Goal: Transaction & Acquisition: Purchase product/service

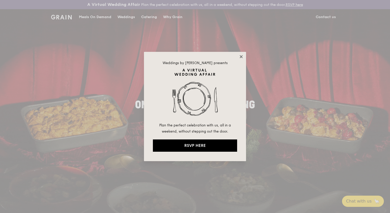
click at [243, 55] on icon at bounding box center [241, 56] width 3 height 3
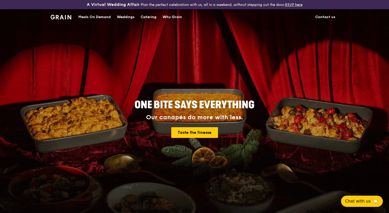
click at [99, 16] on div "Meals On Demand" at bounding box center [94, 16] width 32 height 15
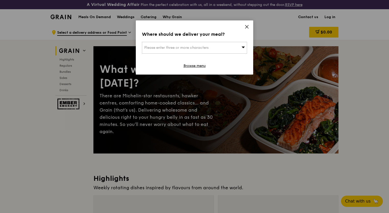
click at [231, 45] on div "Please enter three or more characters" at bounding box center [194, 48] width 105 height 12
click at [207, 46] on input "search" at bounding box center [194, 47] width 105 height 11
click at [247, 26] on icon at bounding box center [247, 27] width 5 height 5
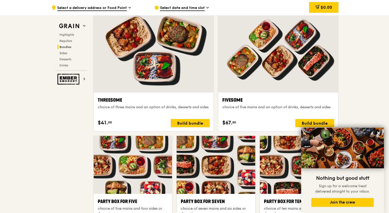
scroll to position [912, 0]
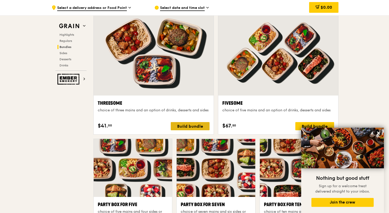
click at [194, 124] on div "Build bundle" at bounding box center [190, 126] width 39 height 8
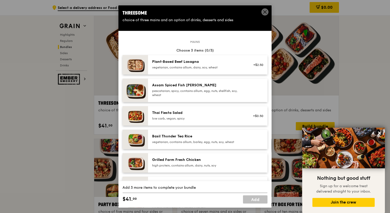
click at [266, 13] on icon at bounding box center [264, 11] width 3 height 3
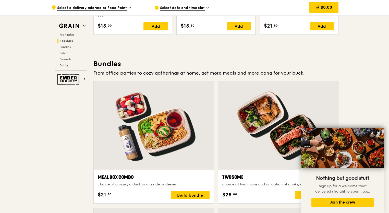
scroll to position [682, 0]
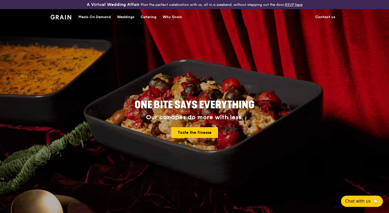
click at [102, 17] on div "Meals On Demand" at bounding box center [94, 16] width 32 height 15
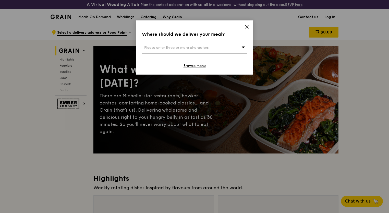
click at [177, 46] on span "Please enter three or more characters" at bounding box center [176, 47] width 64 height 4
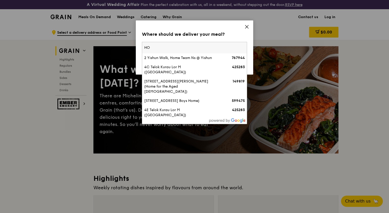
type input "H"
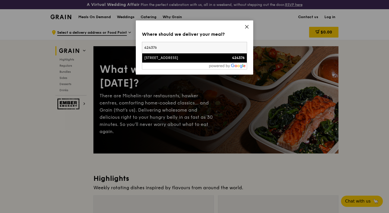
type input "424376"
click at [164, 59] on div "8 Pulasan Road" at bounding box center [182, 57] width 76 height 5
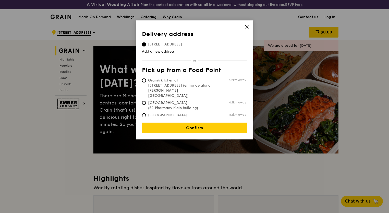
click at [174, 81] on span "Grain's kitchen at 5 Burn Road #05-01 (entrance along Harrison Road)" at bounding box center [180, 88] width 76 height 20
click at [146, 81] on input "Grain's kitchen at 5 Burn Road #05-01 (entrance along Harrison Road) 3.2km away" at bounding box center [144, 80] width 4 height 4
radio input "true"
click at [145, 42] on input "8 Pulasan Road, 424376" at bounding box center [144, 44] width 4 height 4
radio input "true"
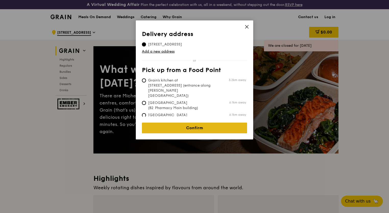
click at [191, 123] on link "Confirm" at bounding box center [194, 128] width 105 height 11
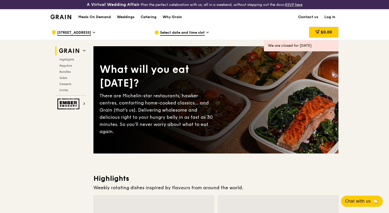
click at [193, 32] on span "Select date and time slot" at bounding box center [182, 33] width 45 height 6
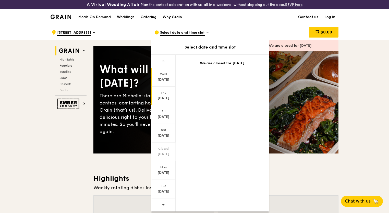
click at [164, 94] on div "Thu Sep 25" at bounding box center [163, 96] width 24 height 19
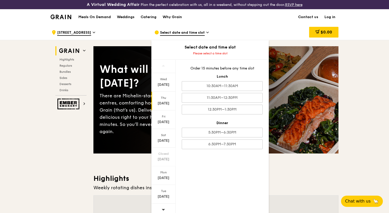
click at [166, 97] on div "Thu" at bounding box center [163, 98] width 23 height 4
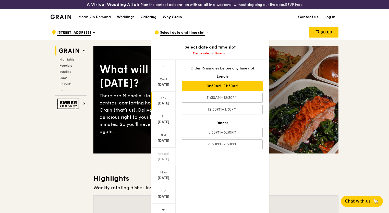
click at [214, 85] on div "10:30AM–11:30AM" at bounding box center [222, 86] width 81 height 10
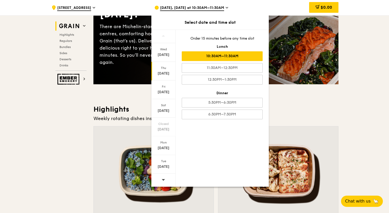
scroll to position [77, 0]
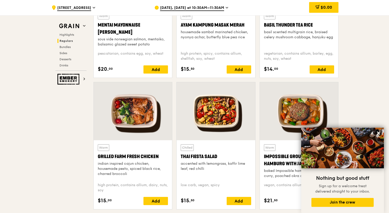
scroll to position [562, 0]
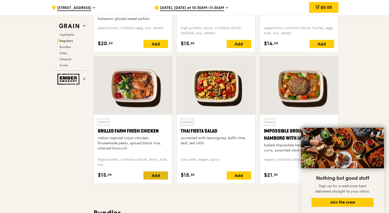
click at [153, 174] on div "Add" at bounding box center [155, 175] width 25 height 8
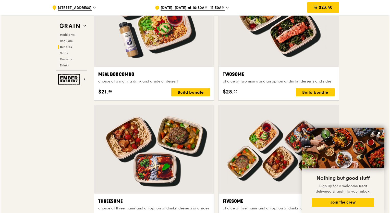
scroll to position [817, 0]
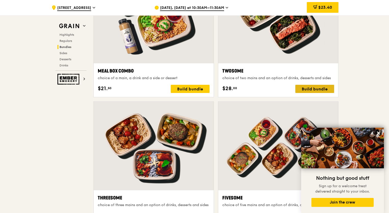
click at [311, 86] on div "Build bundle" at bounding box center [314, 89] width 39 height 8
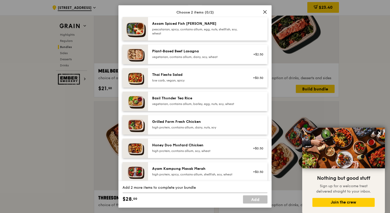
scroll to position [51, 0]
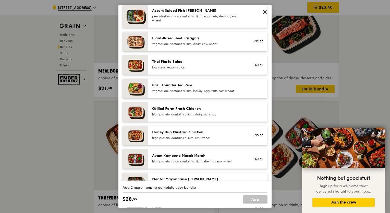
click at [207, 109] on div "Grilled Farm Fresh Chicken" at bounding box center [198, 108] width 92 height 5
click at [265, 10] on icon at bounding box center [265, 12] width 5 height 5
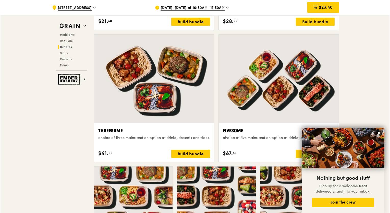
scroll to position [893, 0]
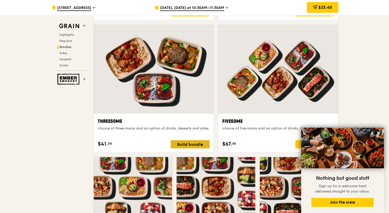
click at [189, 142] on div "Build bundle" at bounding box center [190, 144] width 39 height 8
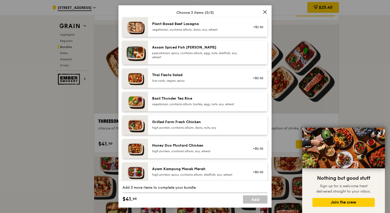
scroll to position [51, 0]
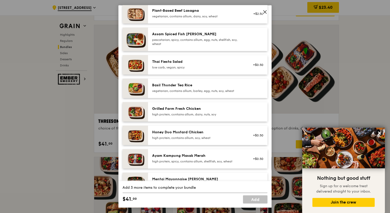
click at [182, 111] on div "Grilled Farm Fresh Chicken" at bounding box center [198, 108] width 92 height 5
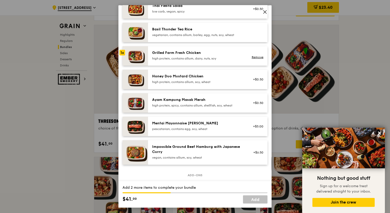
scroll to position [128, 0]
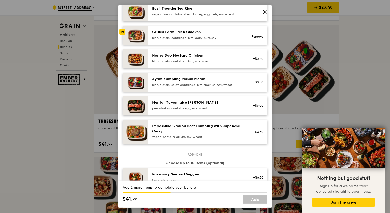
click at [181, 105] on div "Mentai Mayonnaise [PERSON_NAME]" at bounding box center [198, 102] width 92 height 5
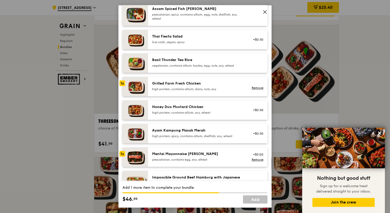
scroll to position [77, 0]
click at [184, 109] on div "Honey Duo Mustard Chicken" at bounding box center [198, 106] width 92 height 5
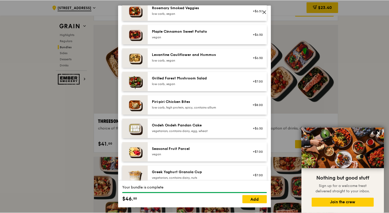
scroll to position [306, 0]
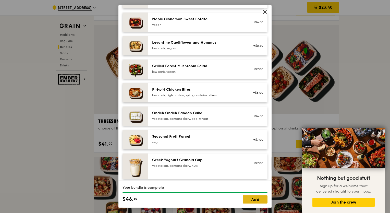
click at [252, 200] on link "Add" at bounding box center [255, 199] width 25 height 8
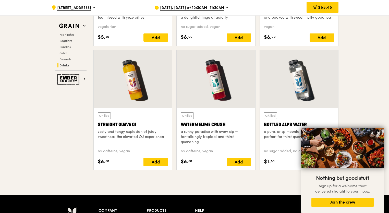
scroll to position [1909, 0]
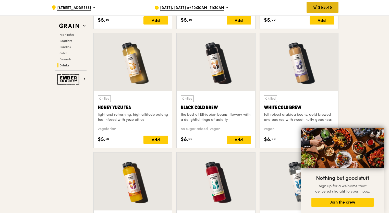
click at [320, 3] on div "$65.45" at bounding box center [323, 7] width 32 height 11
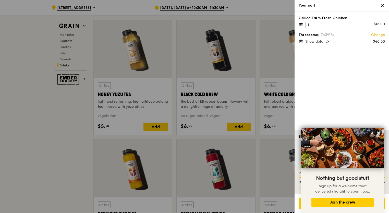
scroll to position [1934, 0]
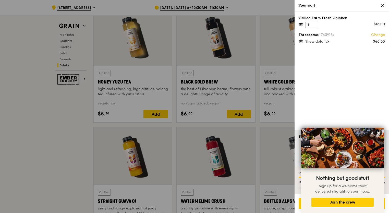
click at [302, 24] on icon at bounding box center [301, 24] width 3 height 3
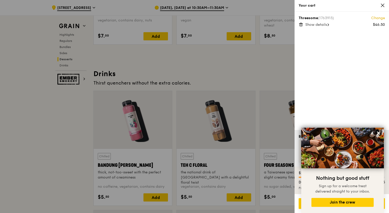
scroll to position [1730, 0]
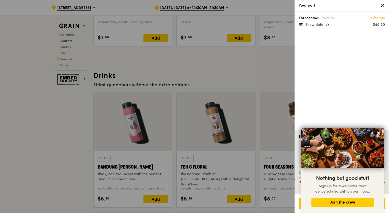
click at [383, 6] on icon at bounding box center [382, 5] width 3 height 3
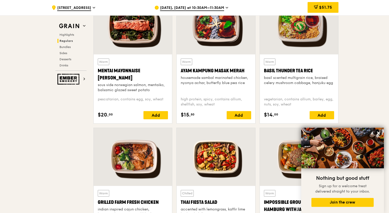
scroll to position [479, 0]
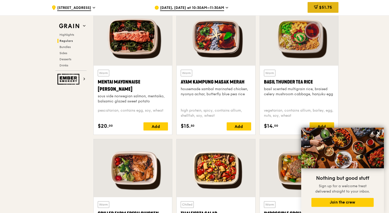
click at [319, 9] on span "$51.75" at bounding box center [325, 7] width 13 height 5
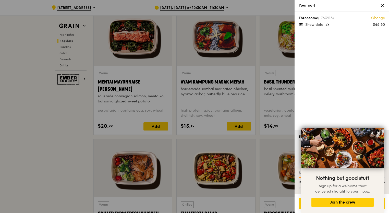
click at [378, 128] on img at bounding box center [342, 148] width 83 height 41
click at [379, 134] on icon at bounding box center [378, 132] width 3 height 3
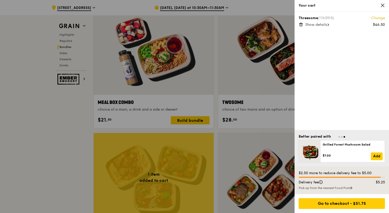
scroll to position [837, 0]
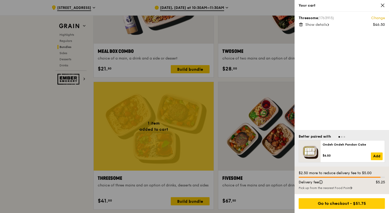
click at [343, 187] on div "Pick up from the nearest Food Point" at bounding box center [342, 188] width 86 height 4
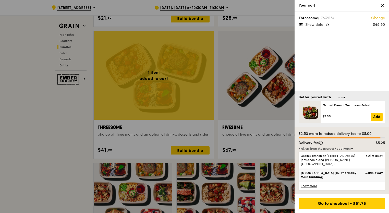
scroll to position [888, 0]
click at [317, 185] on link "Show more" at bounding box center [342, 185] width 86 height 8
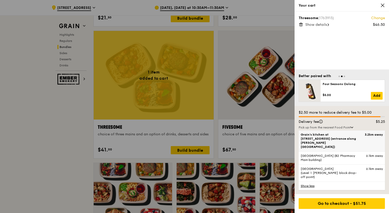
scroll to position [862, 0]
